Goal: Transaction & Acquisition: Purchase product/service

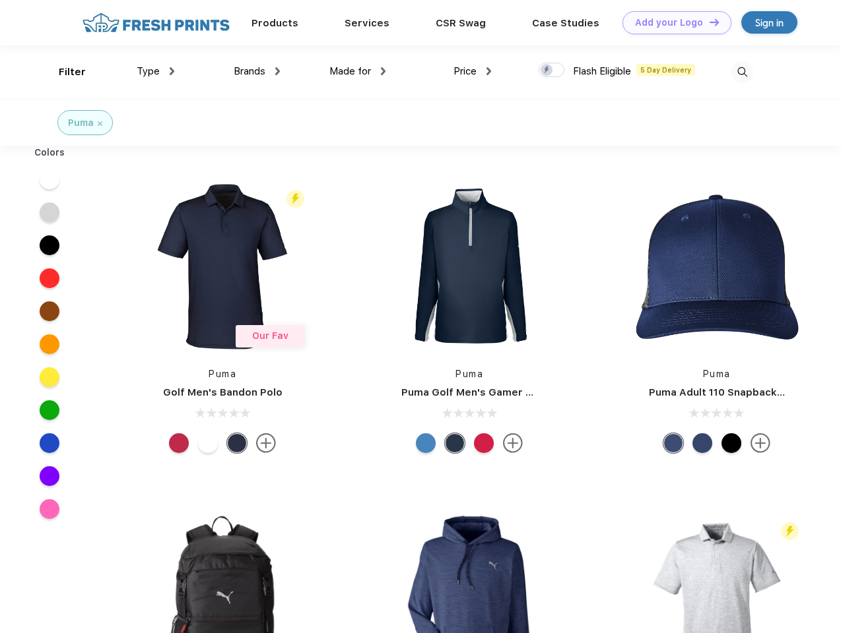
click at [672, 22] on link "Add your Logo Design Tool" at bounding box center [676, 22] width 109 height 23
click at [0, 0] on div "Design Tool" at bounding box center [0, 0] width 0 height 0
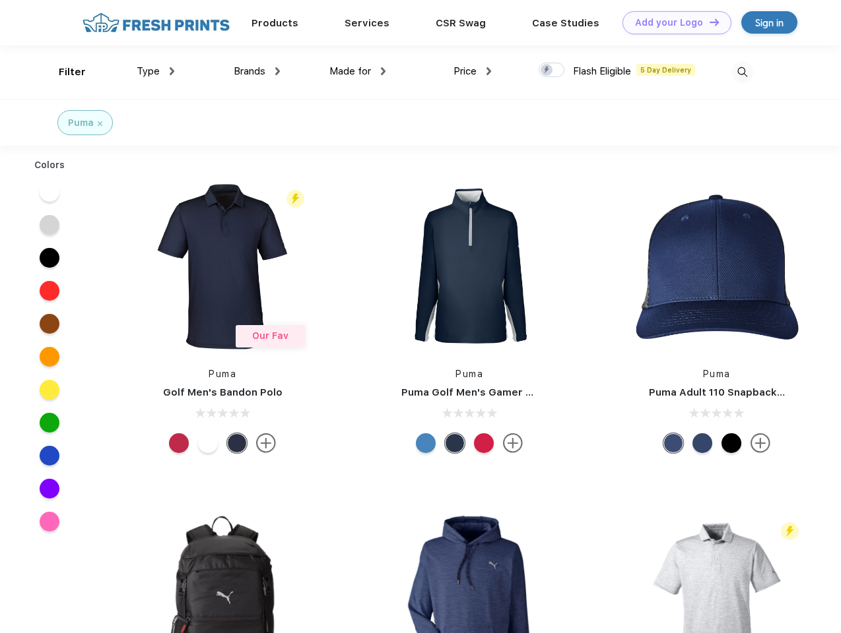
click at [708, 22] on link "Add your Logo Design Tool" at bounding box center [676, 22] width 109 height 23
click at [63, 72] on div "Filter" at bounding box center [72, 72] width 27 height 15
click at [156, 71] on span "Type" at bounding box center [148, 71] width 23 height 12
click at [257, 71] on span "Brands" at bounding box center [250, 71] width 32 height 12
click at [358, 71] on span "Made for" at bounding box center [350, 71] width 42 height 12
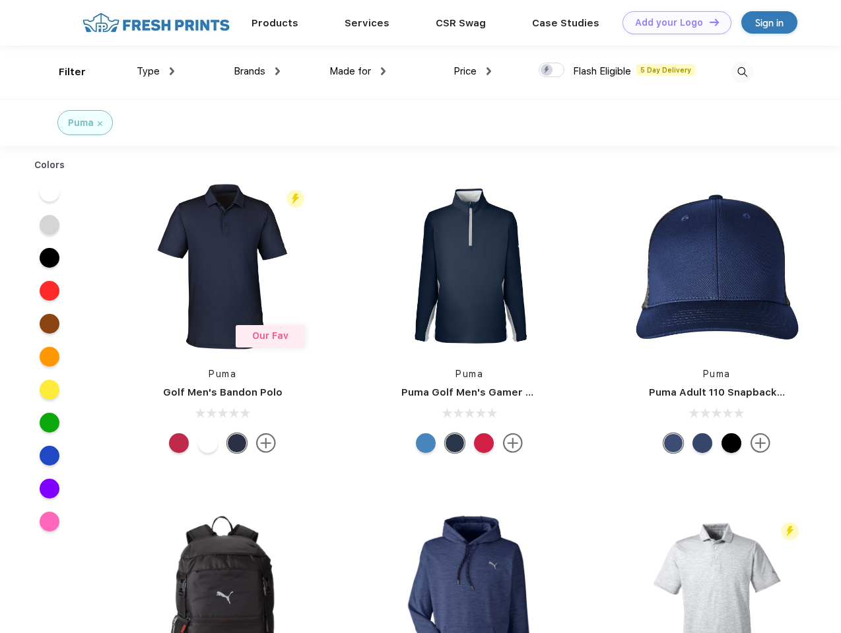
click at [472, 71] on span "Price" at bounding box center [464, 71] width 23 height 12
click at [552, 71] on div at bounding box center [551, 70] width 26 height 15
click at [547, 71] on input "checkbox" at bounding box center [542, 66] width 9 height 9
click at [742, 72] on img at bounding box center [742, 72] width 22 height 22
